Goal: Check status: Check status

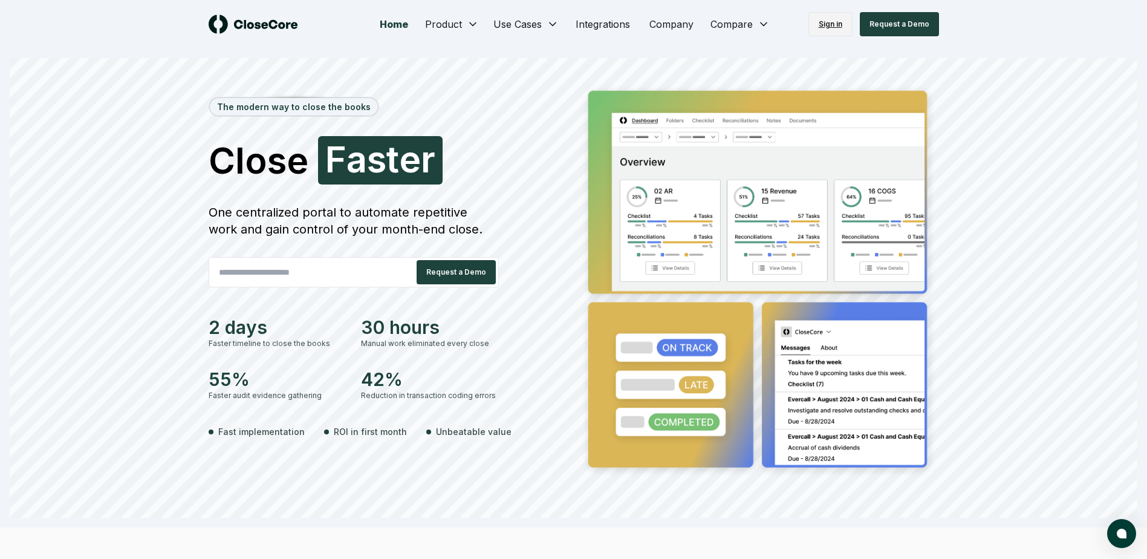
click at [830, 27] on link "Sign in" at bounding box center [831, 24] width 44 height 24
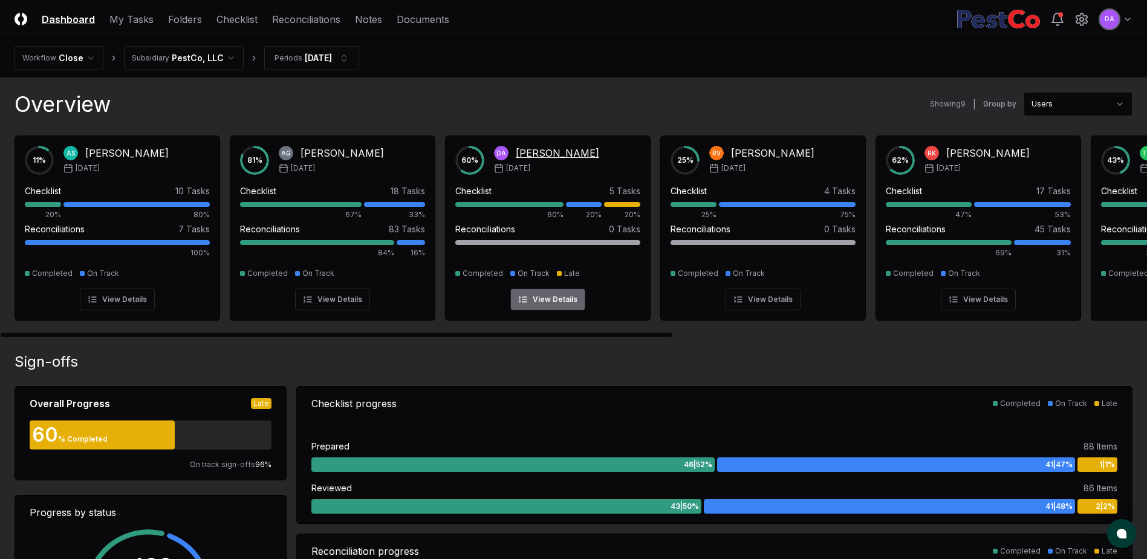
click at [621, 188] on div "5 Tasks" at bounding box center [625, 190] width 31 height 13
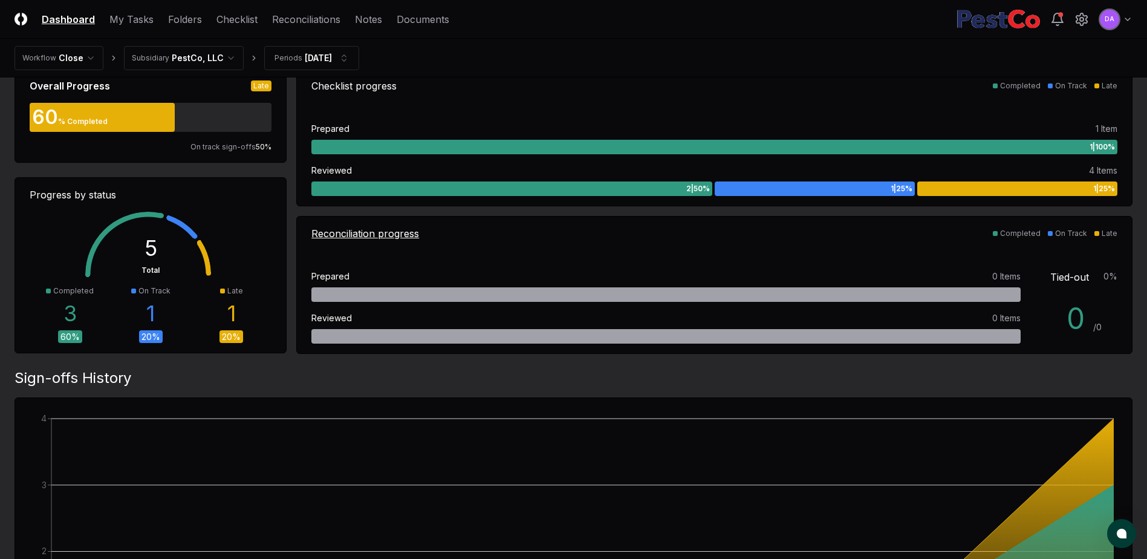
scroll to position [121, 0]
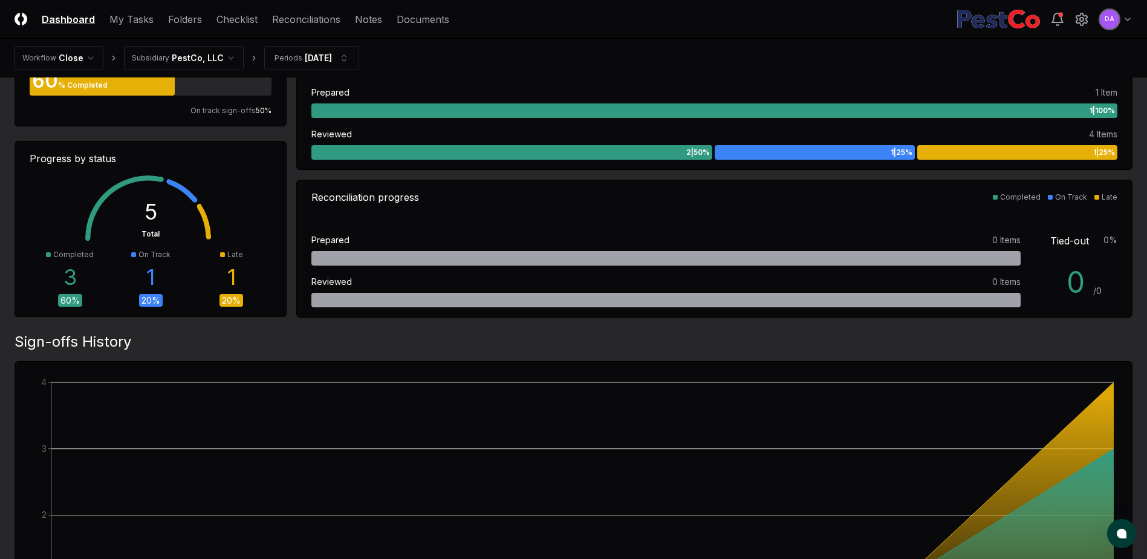
click at [824, 148] on div "1 | 25 %" at bounding box center [815, 152] width 200 height 15
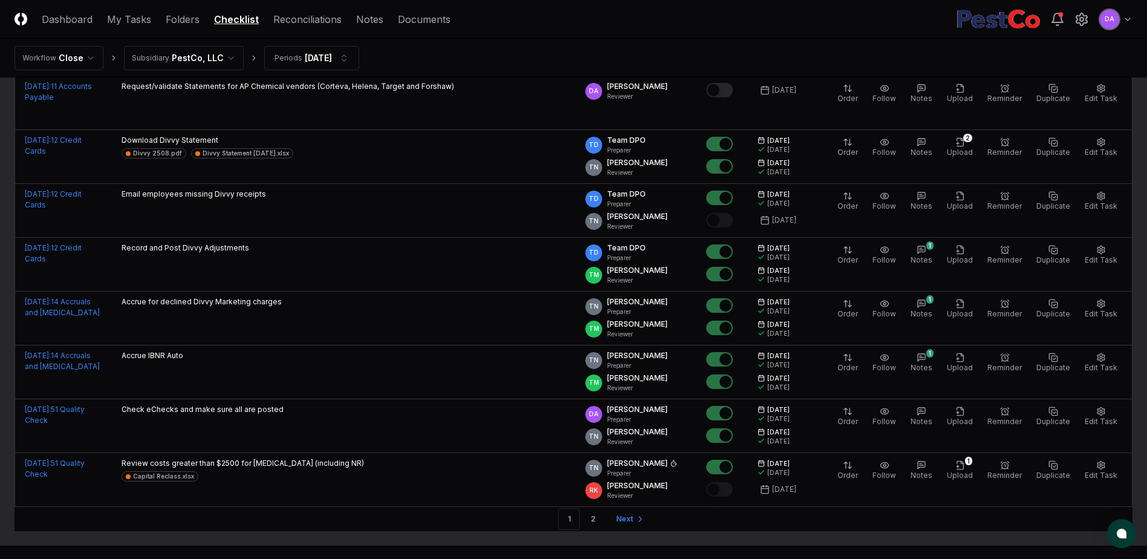
scroll to position [2419, 0]
click at [594, 507] on link "2" at bounding box center [593, 518] width 22 height 22
